Goal: Find specific page/section: Find specific page/section

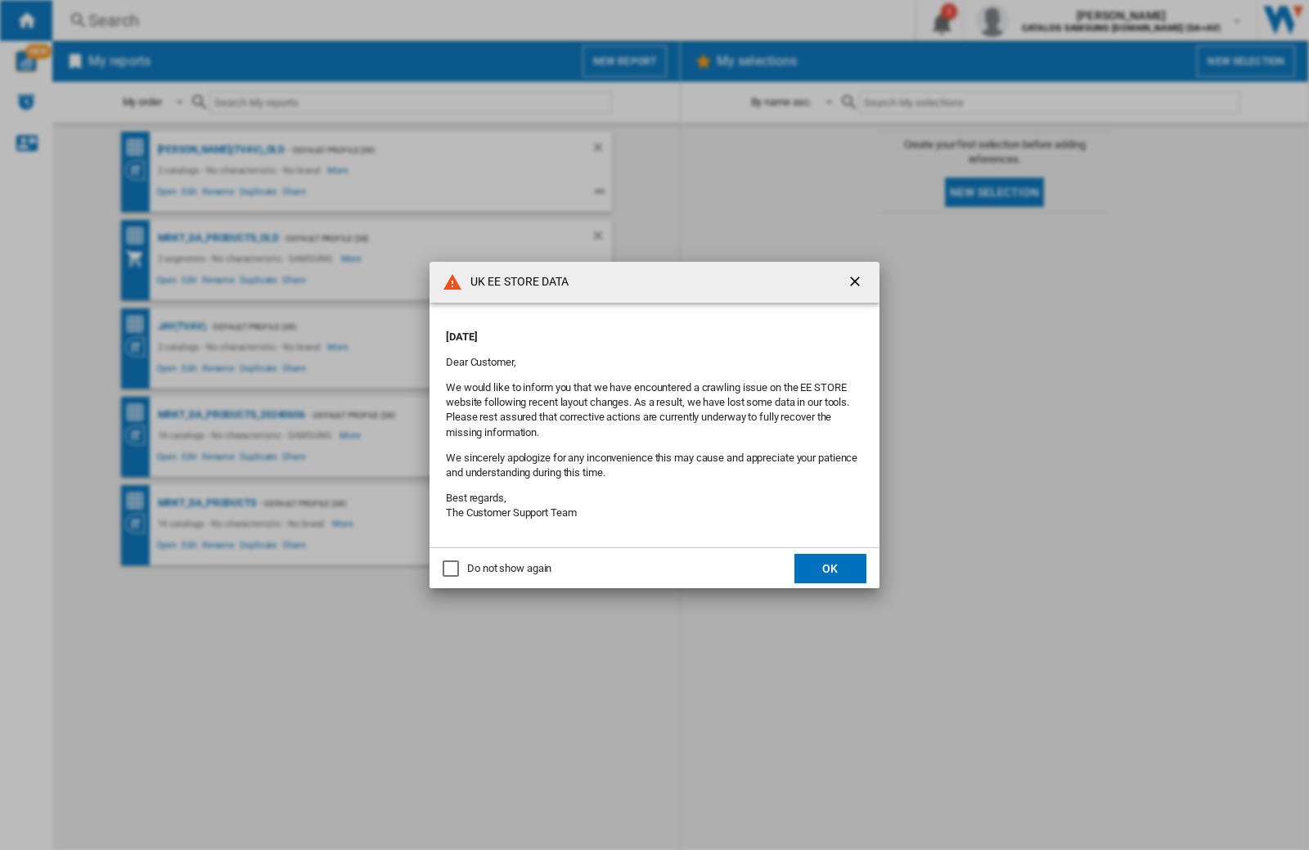
click at [1041, 20] on div "UK EE STORE DATA [DATE] Dear Customer, We would like to inform you that we have…" at bounding box center [654, 425] width 1309 height 850
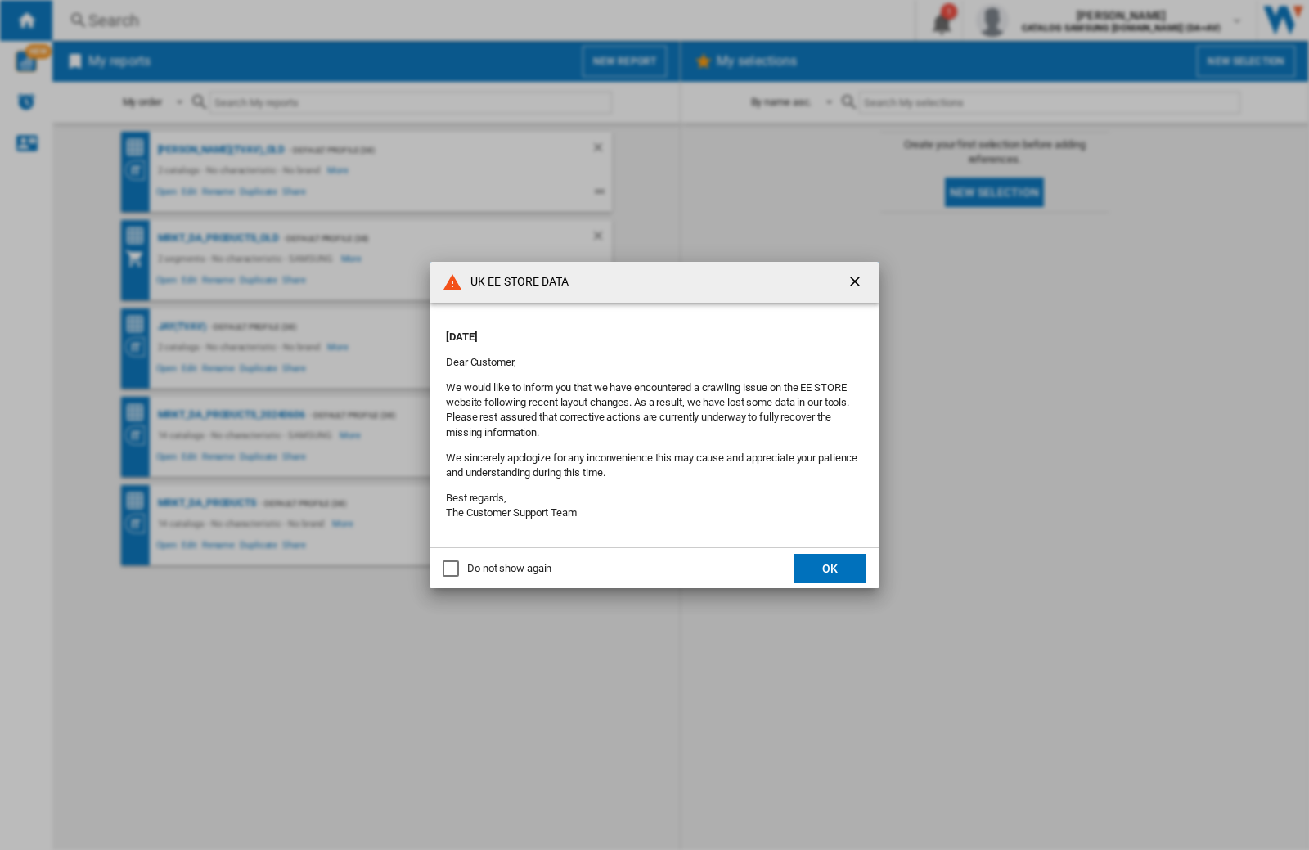
click at [1041, 20] on div "UK EE STORE DATA [DATE] Dear Customer, We would like to inform you that we have…" at bounding box center [654, 425] width 1309 height 850
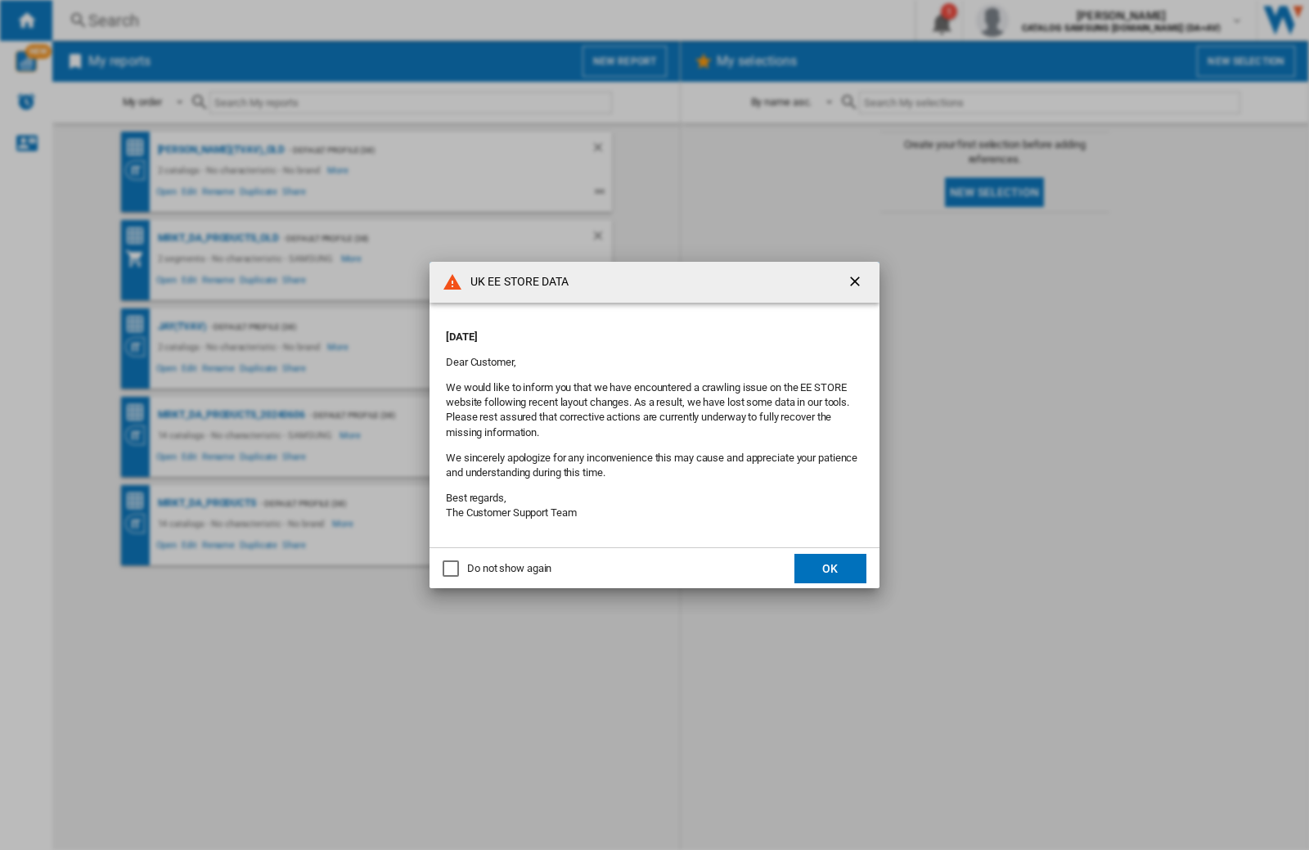
click at [1041, 20] on div "UK EE STORE DATA [DATE] Dear Customer, We would like to inform you that we have…" at bounding box center [654, 425] width 1309 height 850
click at [1041, 20] on div "UK EE STORE DATA Friday, October 03, 2025 Dear Customer, We would like to infor…" at bounding box center [654, 425] width 1309 height 850
click at [1041, 20] on div "UK EE STORE DATA [DATE] Dear Customer, We would like to inform you that we have…" at bounding box center [654, 425] width 1309 height 850
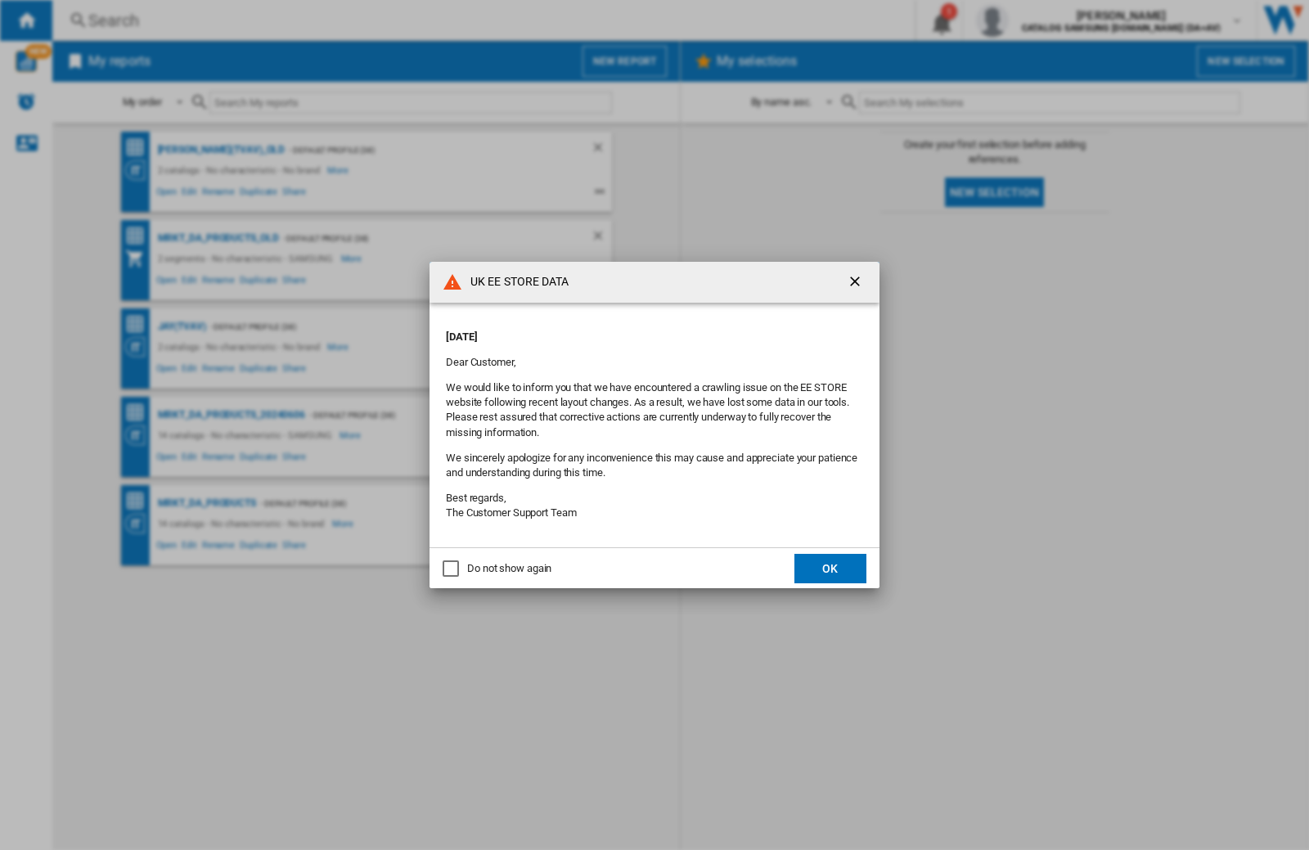
click at [1041, 20] on div "UK EE STORE DATA [DATE] Dear Customer, We would like to inform you that we have…" at bounding box center [654, 425] width 1309 height 850
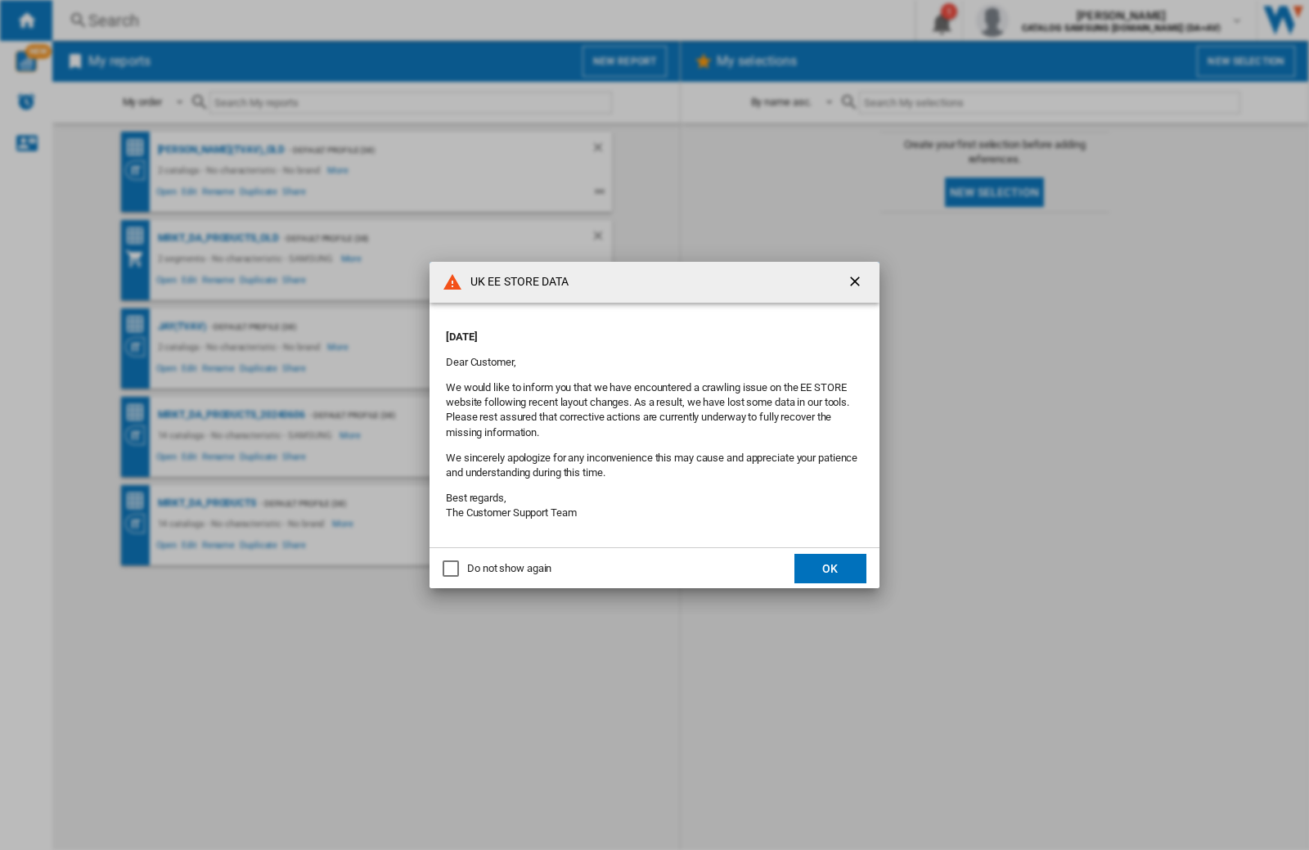
click at [1041, 20] on div "UK EE STORE DATA [DATE] Dear Customer, We would like to inform you that we have…" at bounding box center [654, 425] width 1309 height 850
click at [1041, 20] on div "UK EE STORE DATA Friday, October 03, 2025 Dear Customer, We would like to infor…" at bounding box center [654, 425] width 1309 height 850
